Goal: Information Seeking & Learning: Learn about a topic

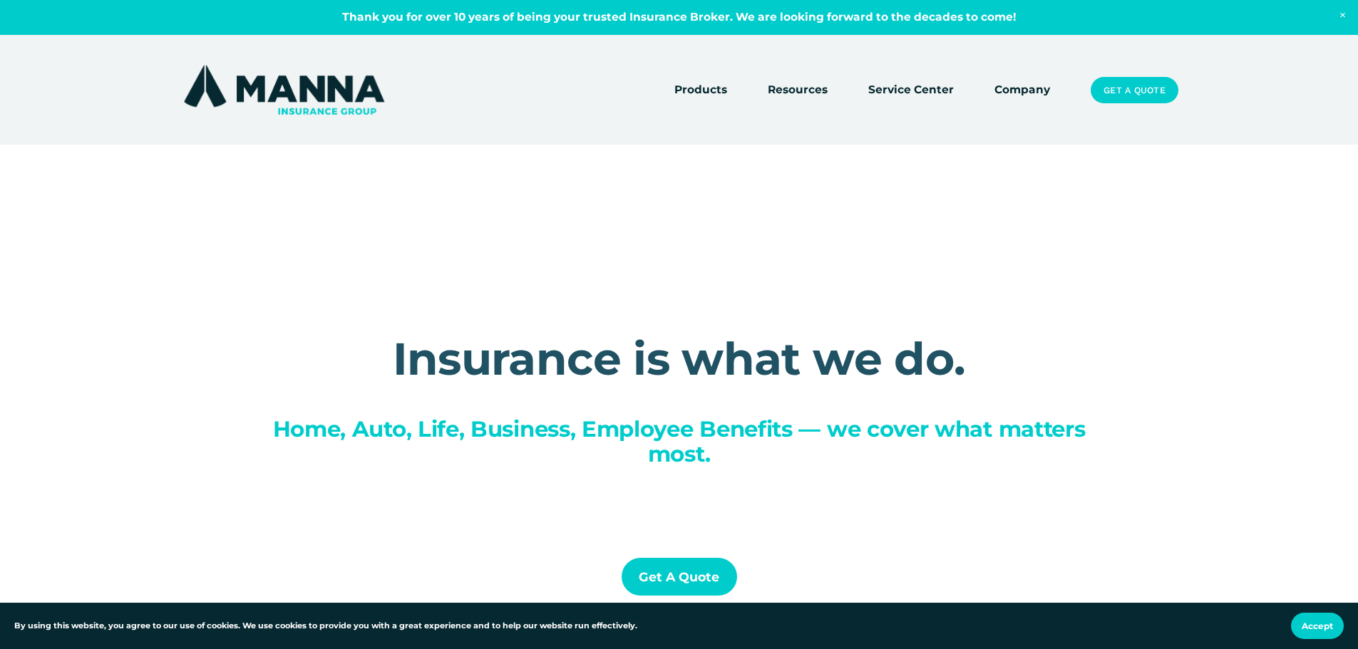
click at [1012, 97] on link "Company" at bounding box center [1022, 91] width 56 height 20
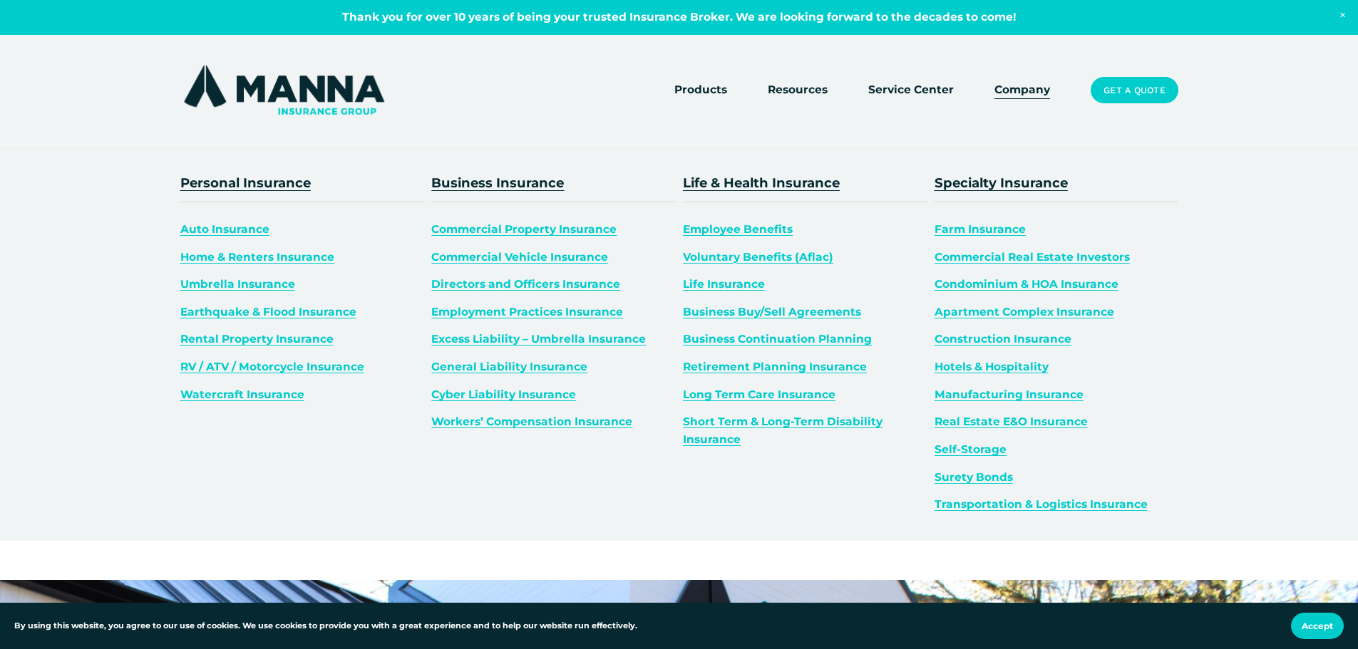
click at [494, 179] on span "Business Insurance" at bounding box center [497, 183] width 133 height 16
